Goal: Information Seeking & Learning: Find specific fact

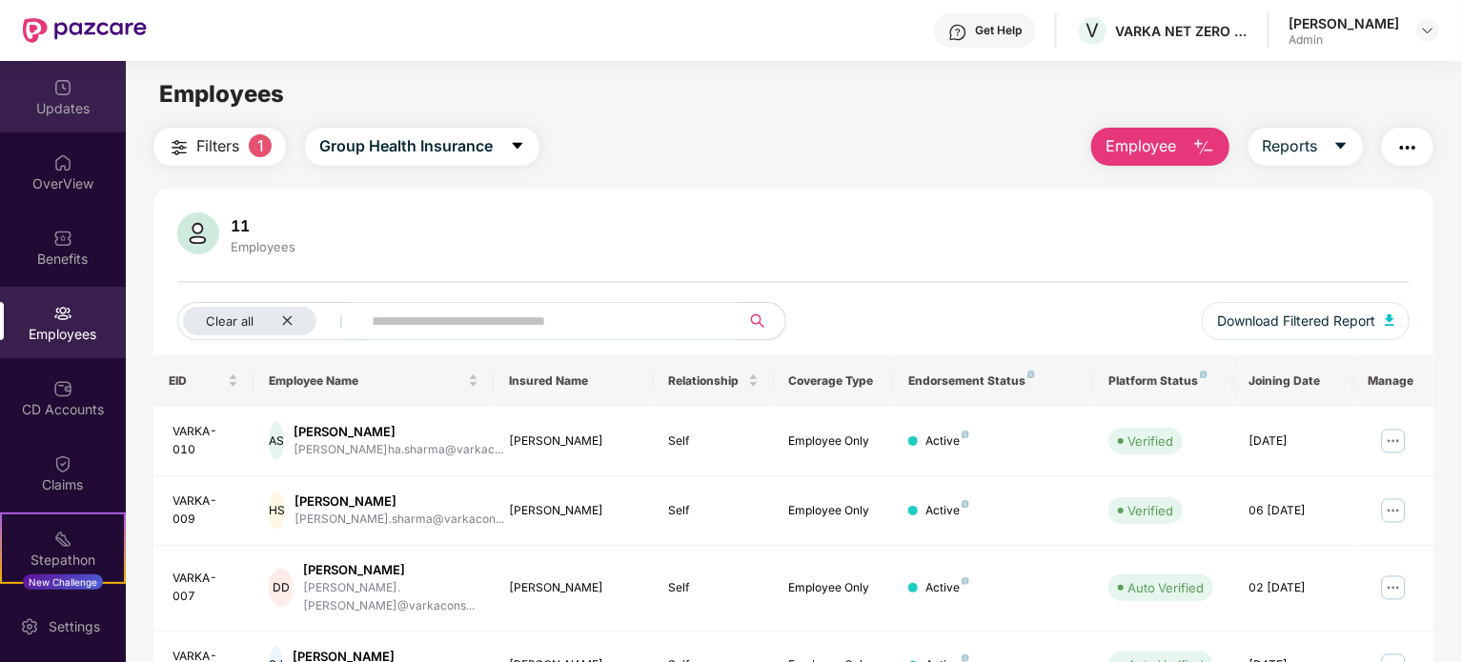
click at [74, 109] on div "Updates" at bounding box center [63, 108] width 126 height 19
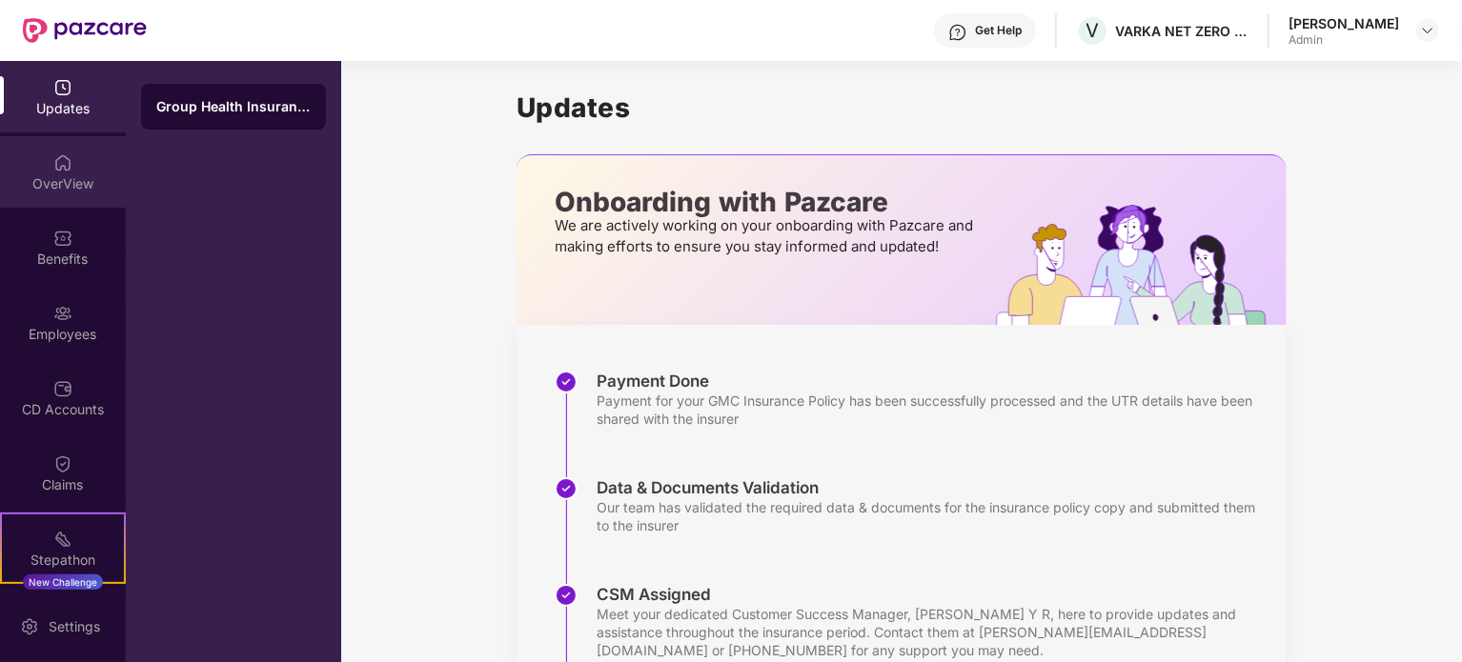
click at [42, 184] on div "OverView" at bounding box center [63, 183] width 126 height 19
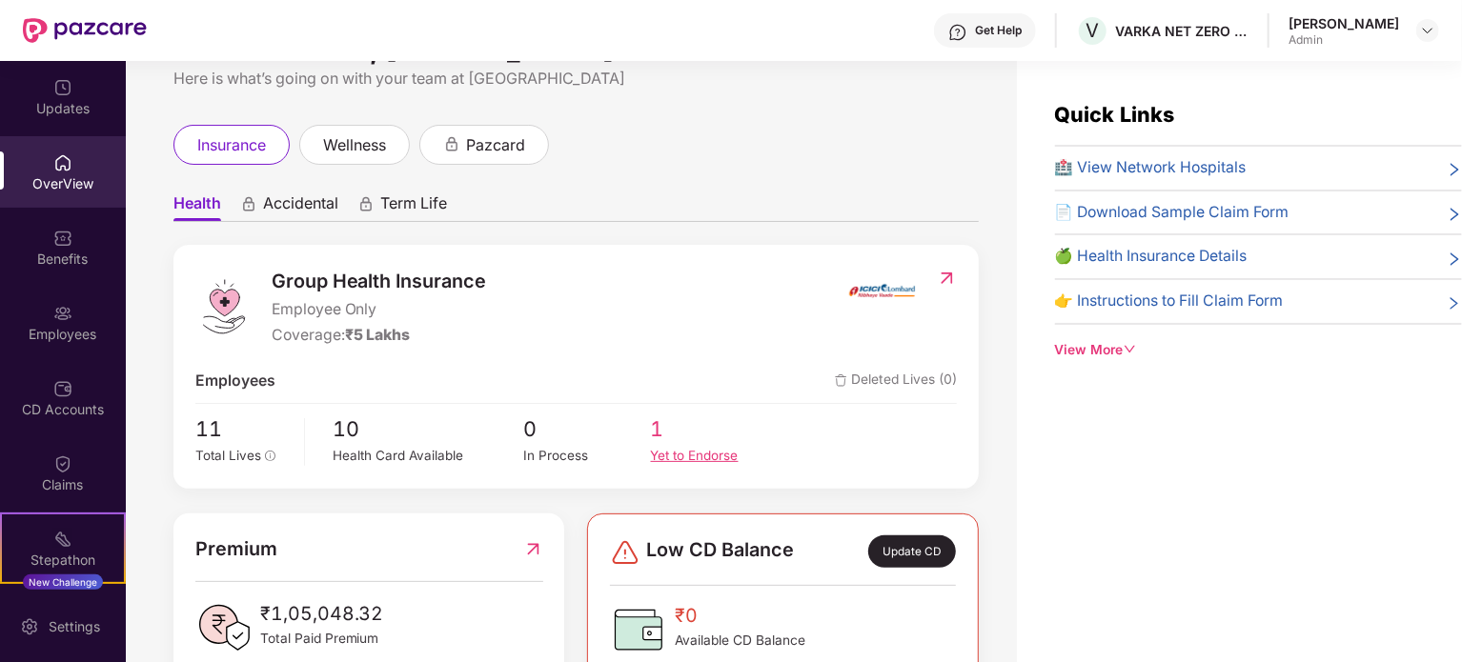
scroll to position [110, 0]
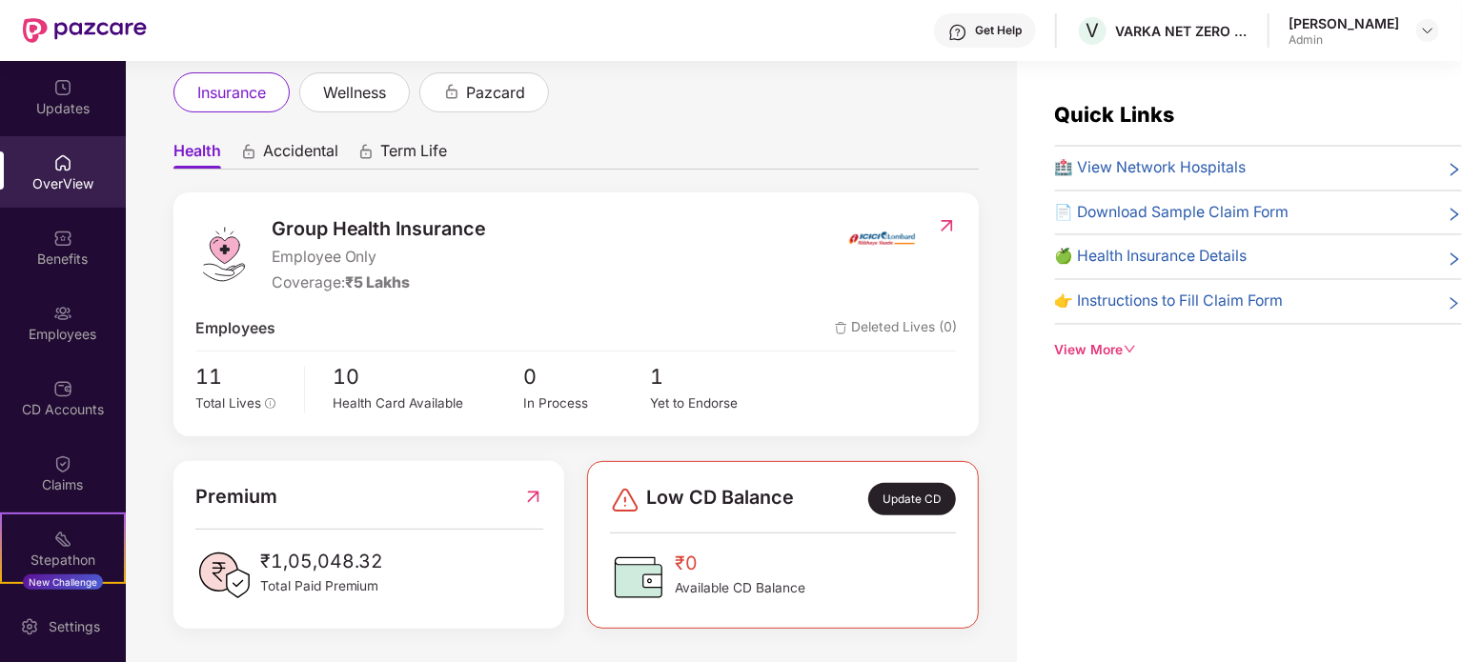
click at [1154, 160] on span "🏥 View Network Hospitals" at bounding box center [1151, 168] width 192 height 24
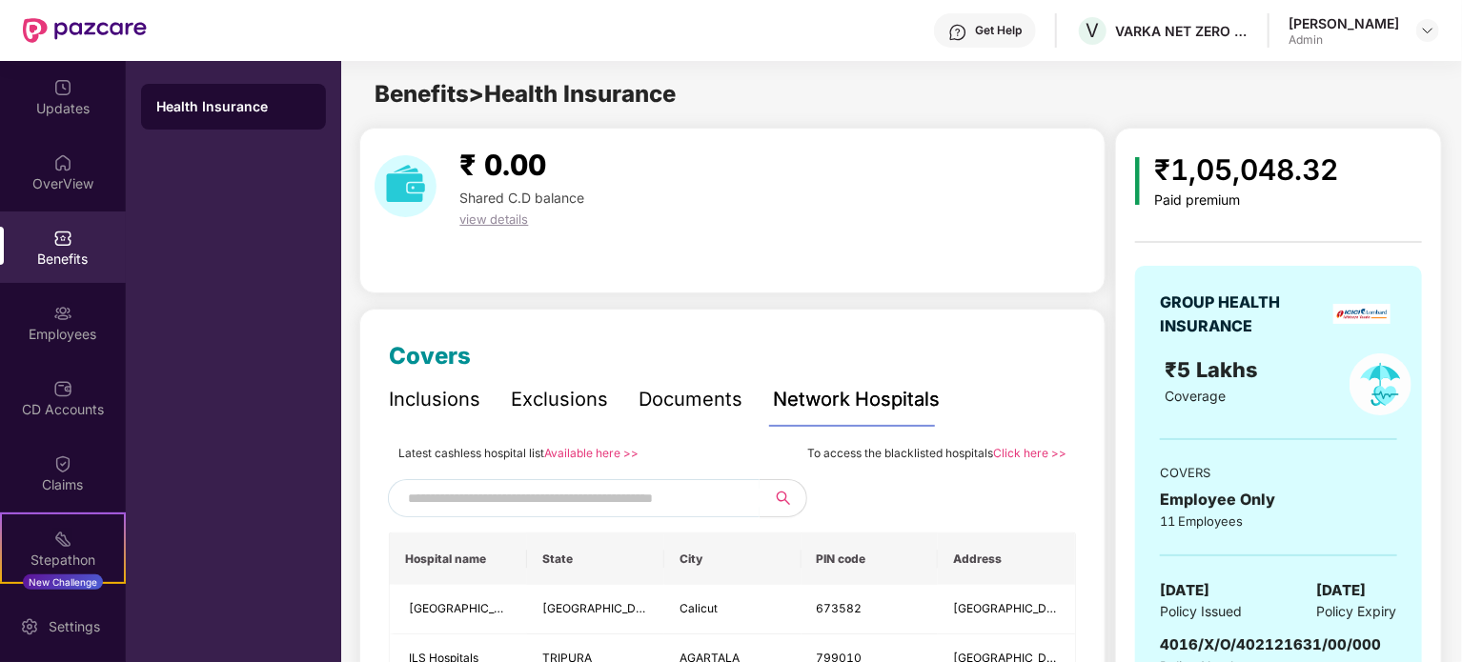
click at [545, 488] on input "text" at bounding box center [571, 498] width 326 height 29
type input "****"
